Goal: Check status

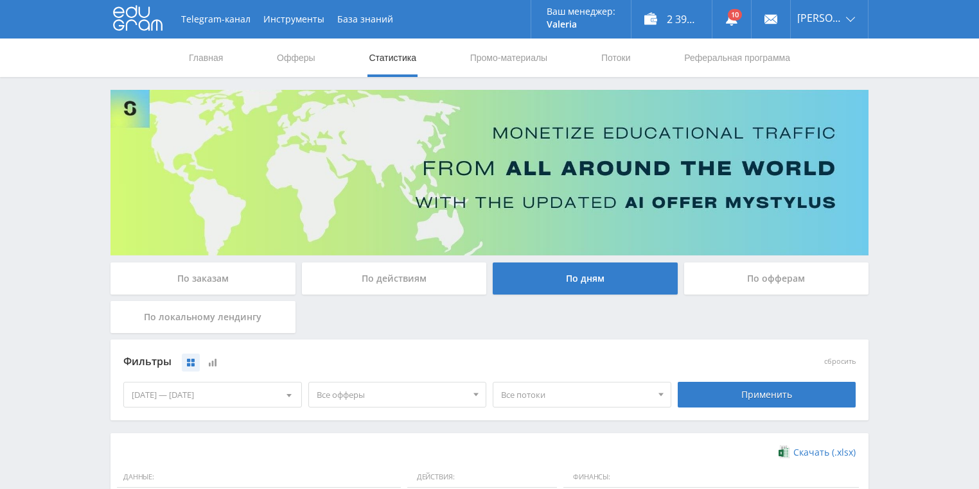
scroll to position [350, 0]
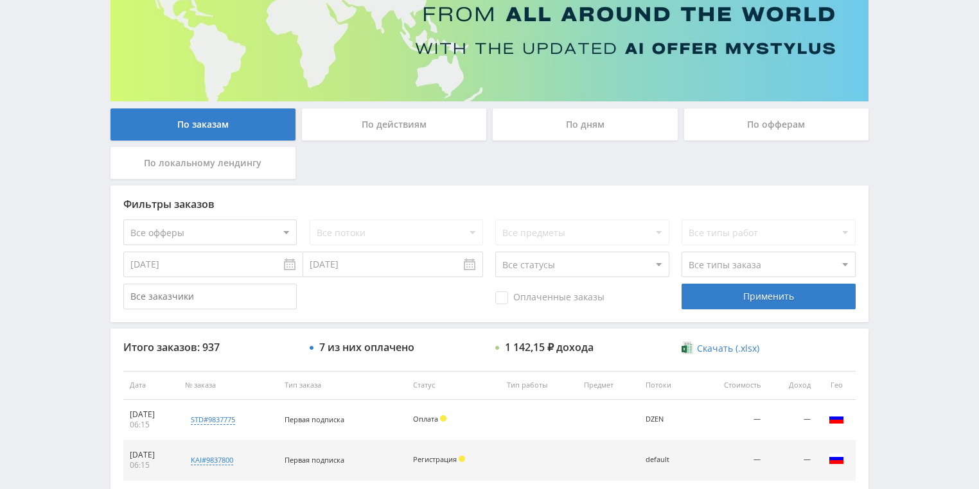
click at [362, 127] on div "По действиям" at bounding box center [394, 125] width 185 height 32
click at [0, 0] on input "По действиям" at bounding box center [0, 0] width 0 height 0
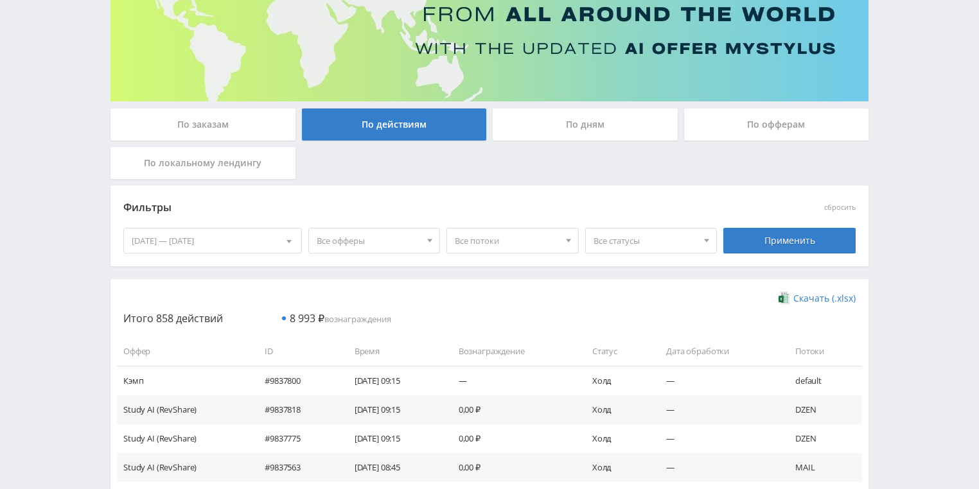
click at [554, 128] on div "По дням" at bounding box center [585, 125] width 185 height 32
click at [0, 0] on input "По дням" at bounding box center [0, 0] width 0 height 0
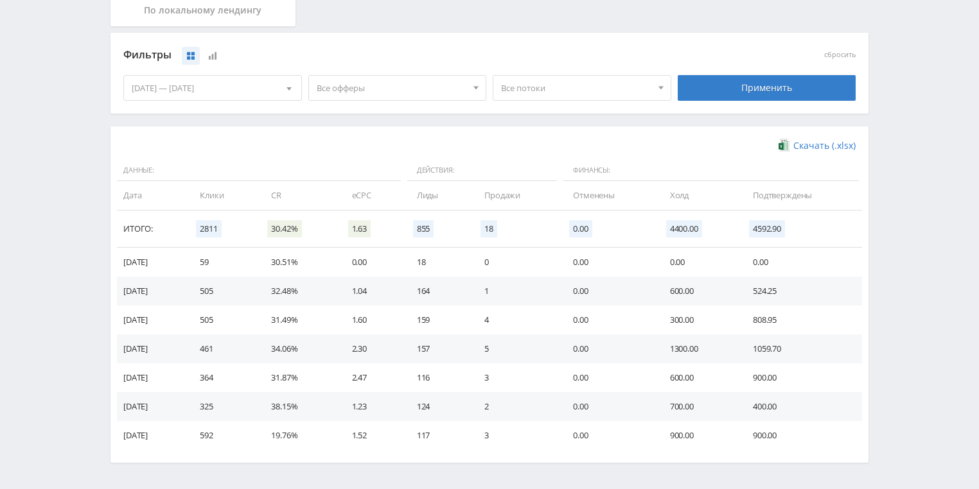
scroll to position [308, 0]
